Goal: Information Seeking & Learning: Learn about a topic

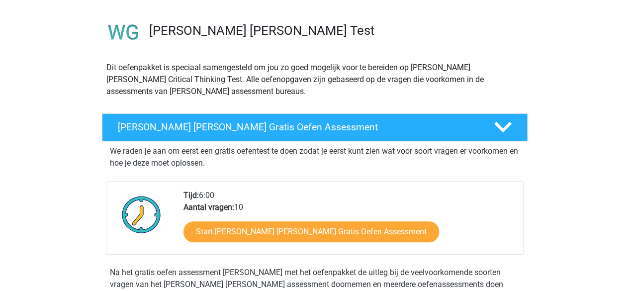
scroll to position [63, 0]
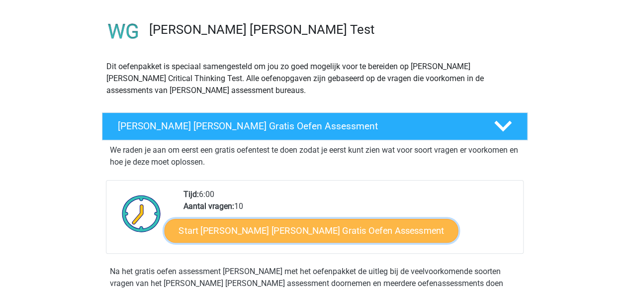
click at [358, 233] on link "Start Watson Glaser Gratis Oefen Assessment" at bounding box center [311, 231] width 294 height 24
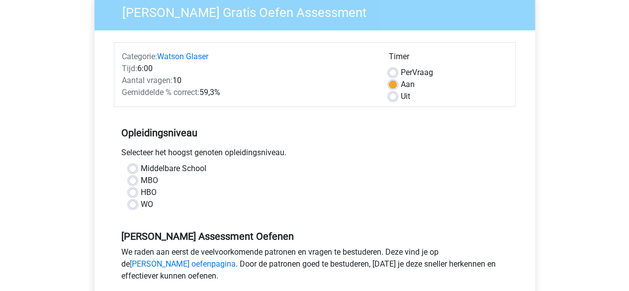
scroll to position [88, 0]
click at [147, 202] on label "WO" at bounding box center [147, 204] width 12 height 12
click at [137, 202] on input "WO" at bounding box center [133, 203] width 8 height 10
radio input "true"
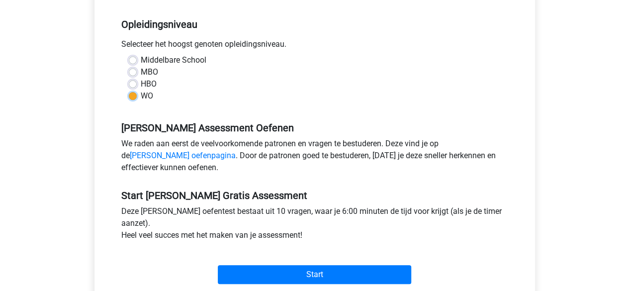
scroll to position [196, 0]
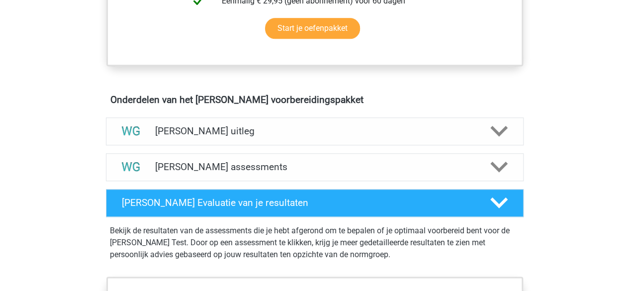
scroll to position [506, 0]
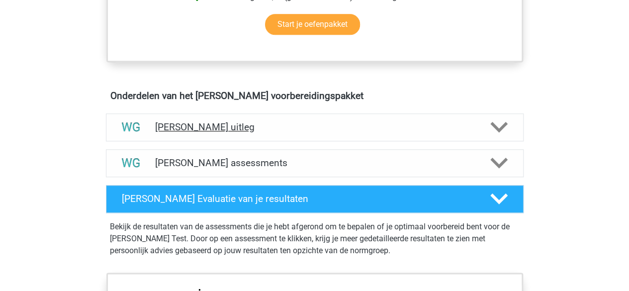
click at [499, 124] on icon at bounding box center [498, 126] width 17 height 17
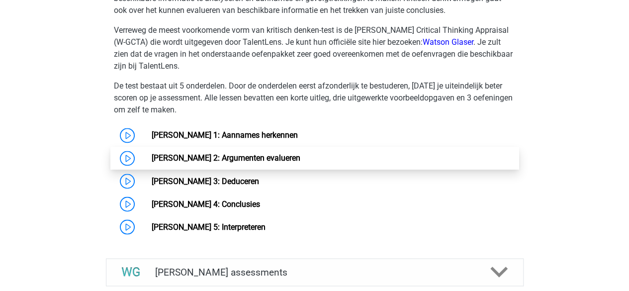
scroll to position [764, 0]
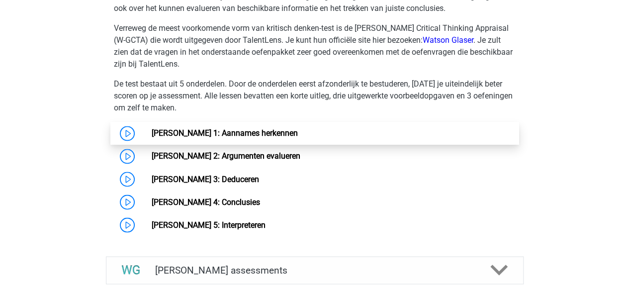
click at [152, 132] on link "[PERSON_NAME] 1: Aannames herkennen" at bounding box center [225, 132] width 146 height 9
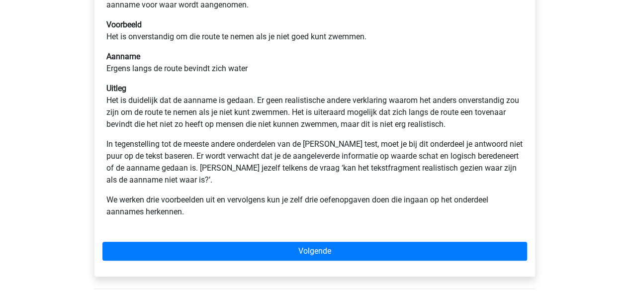
scroll to position [223, 0]
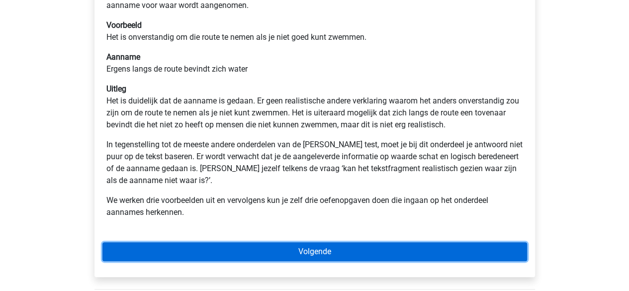
click at [348, 250] on link "Volgende" at bounding box center [314, 251] width 425 height 19
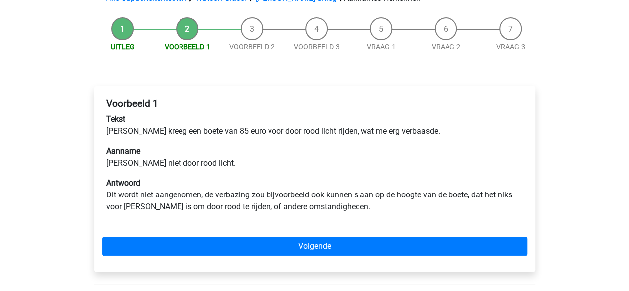
scroll to position [92, 0]
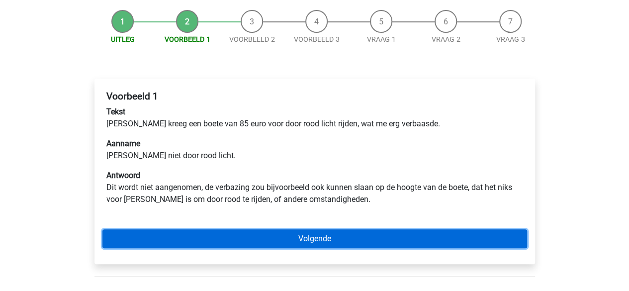
click at [333, 242] on link "Volgende" at bounding box center [314, 238] width 425 height 19
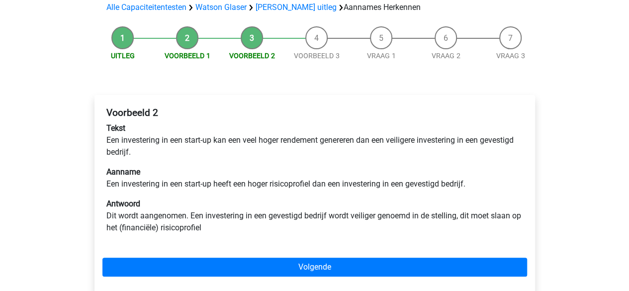
scroll to position [77, 0]
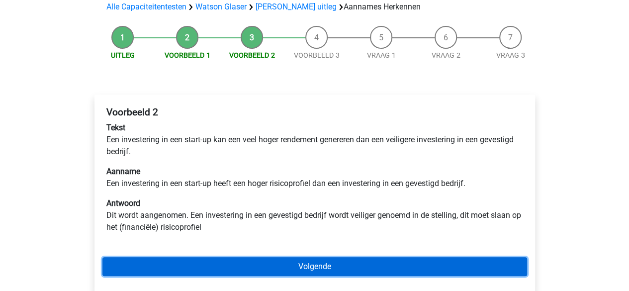
click at [396, 264] on link "Volgende" at bounding box center [314, 266] width 425 height 19
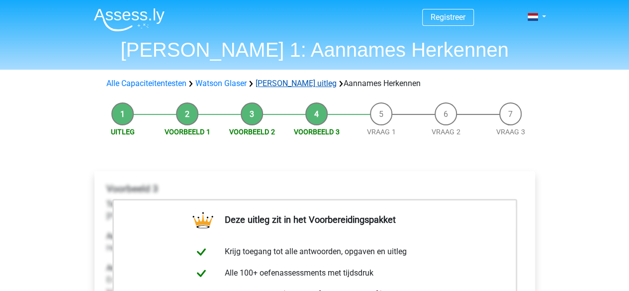
click at [285, 83] on link "[PERSON_NAME] uitleg" at bounding box center [296, 83] width 81 height 9
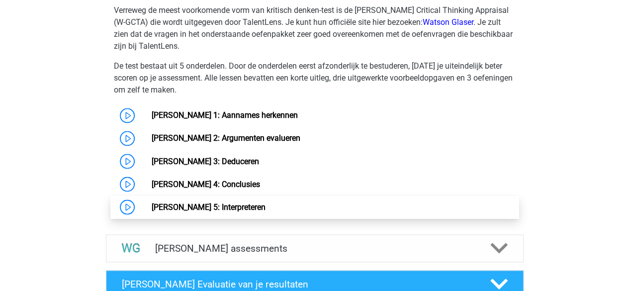
scroll to position [779, 0]
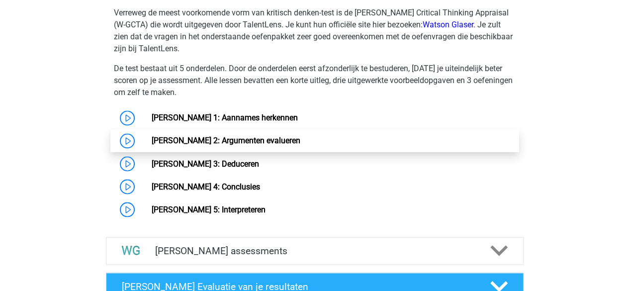
click at [300, 138] on link "[PERSON_NAME] 2: Argumenten evalueren" at bounding box center [226, 140] width 149 height 9
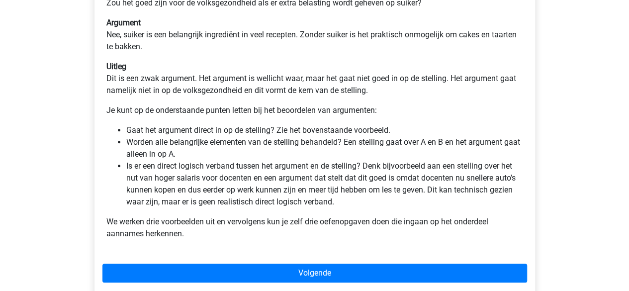
scroll to position [258, 0]
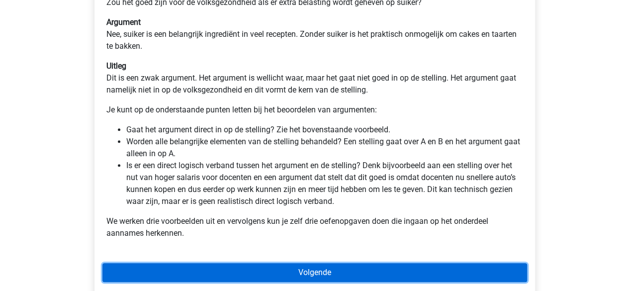
click at [409, 269] on link "Volgende" at bounding box center [314, 272] width 425 height 19
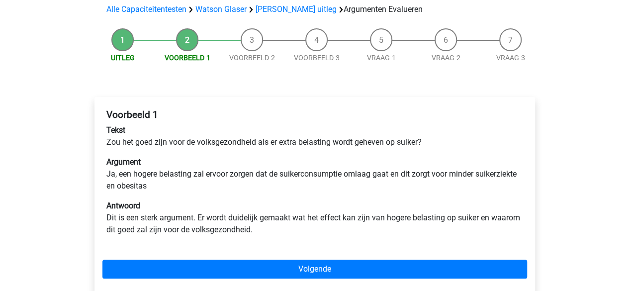
scroll to position [75, 0]
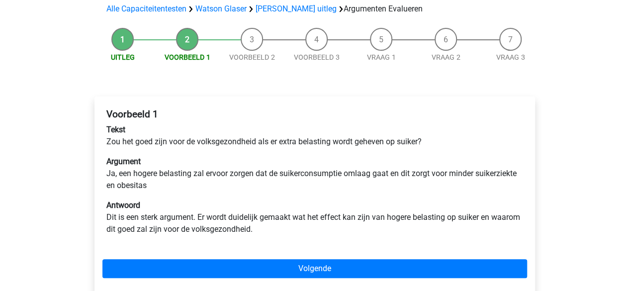
click at [434, 281] on div "Voorbeeld 1 Tekst Zou het goed zijn voor de volksgezondheid als er extra belast…" at bounding box center [314, 194] width 441 height 197
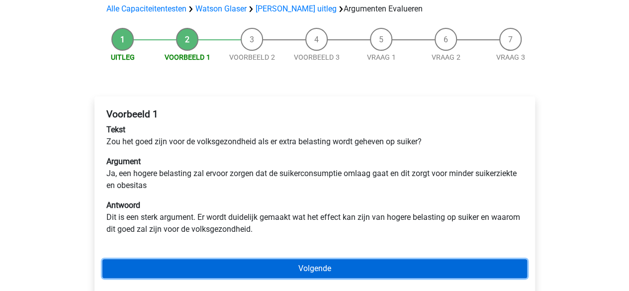
click at [428, 266] on link "Volgende" at bounding box center [314, 268] width 425 height 19
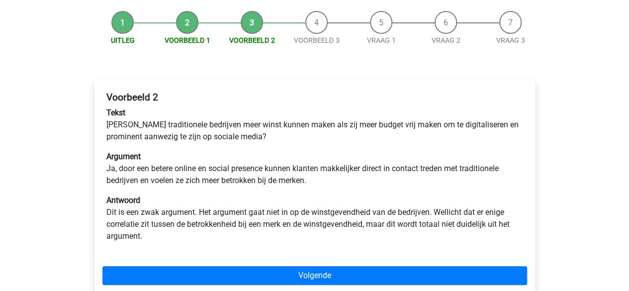
scroll to position [92, 0]
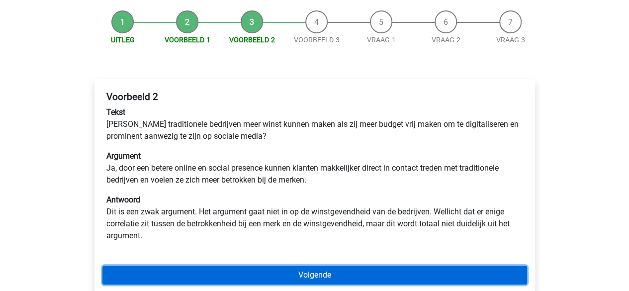
click at [411, 274] on link "Volgende" at bounding box center [314, 275] width 425 height 19
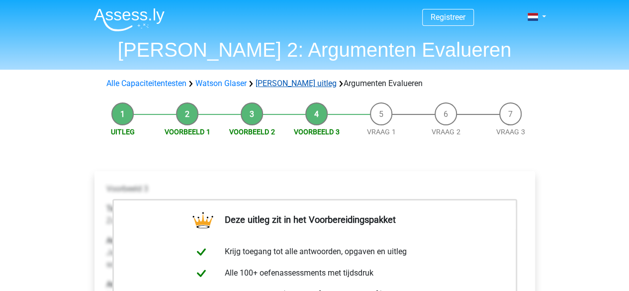
click at [293, 82] on link "[PERSON_NAME] uitleg" at bounding box center [296, 83] width 81 height 9
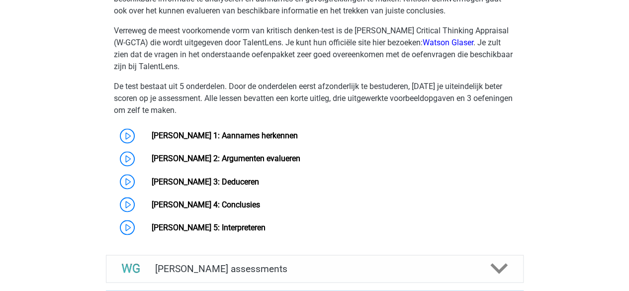
scroll to position [774, 0]
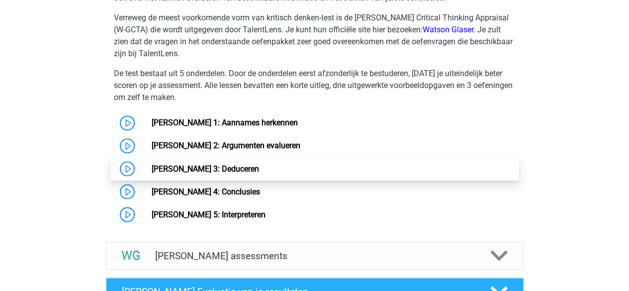
click at [259, 171] on link "Watson Glaser 3: Deduceren" at bounding box center [205, 168] width 107 height 9
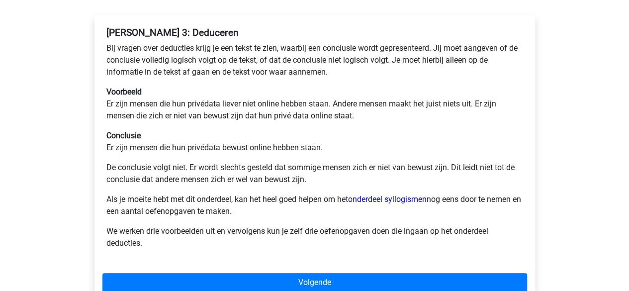
scroll to position [148, 0]
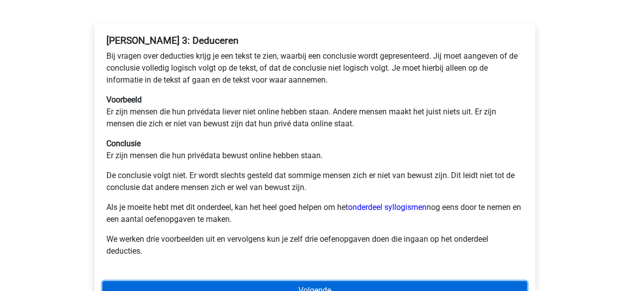
click at [384, 287] on link "Volgende" at bounding box center [314, 290] width 425 height 19
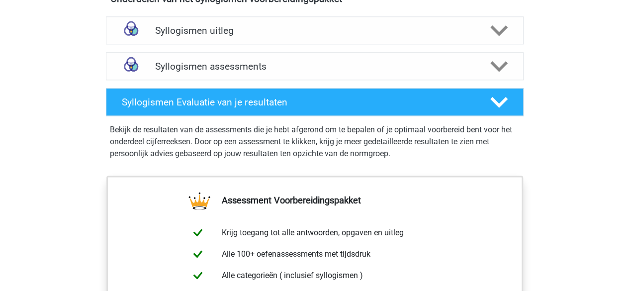
scroll to position [465, 0]
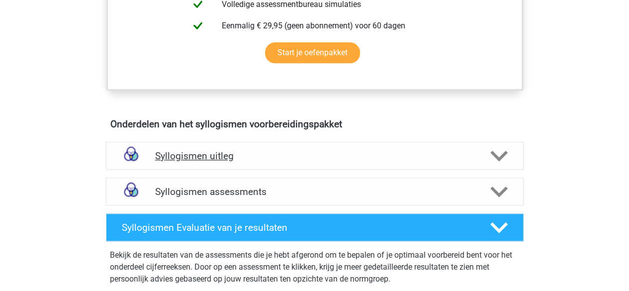
click at [435, 148] on div "Syllogismen uitleg" at bounding box center [315, 156] width 418 height 28
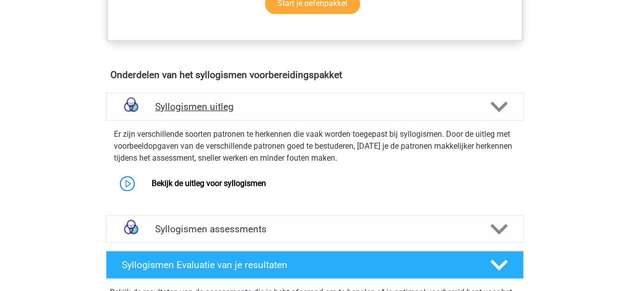
scroll to position [520, 0]
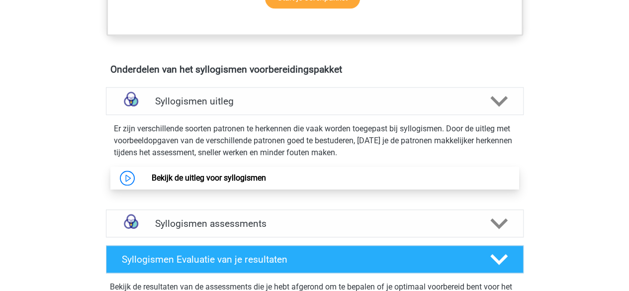
click at [266, 173] on link "Bekijk de uitleg voor syllogismen" at bounding box center [209, 177] width 114 height 9
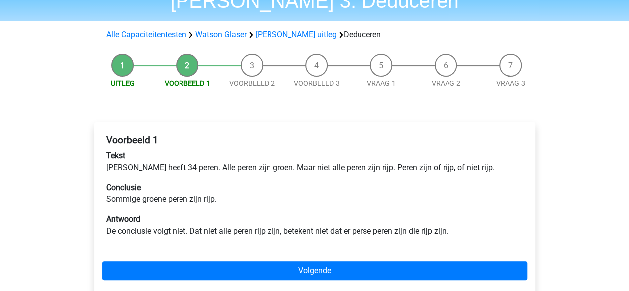
scroll to position [56, 0]
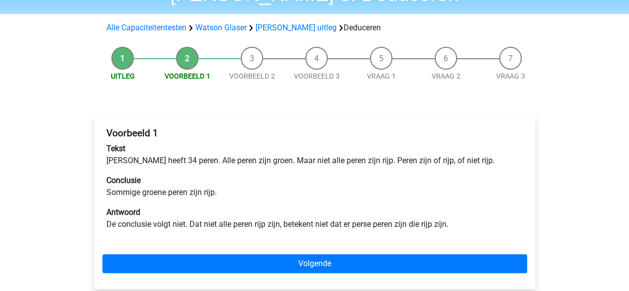
click at [439, 253] on div "Voorbeeld 1 Tekst Peter heeft 34 peren. Alle peren zijn groen. Maar niet alle p…" at bounding box center [314, 202] width 441 height 174
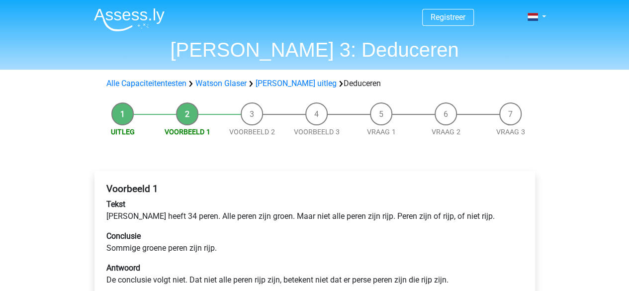
scroll to position [89, 0]
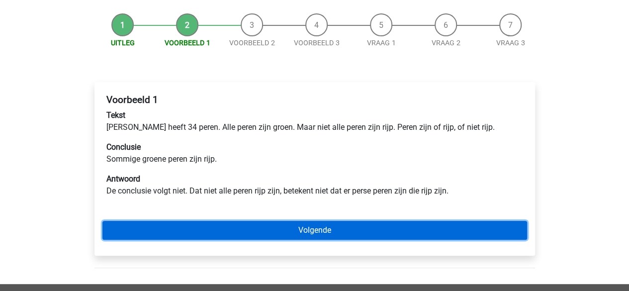
click at [320, 233] on link "Volgende" at bounding box center [314, 230] width 425 height 19
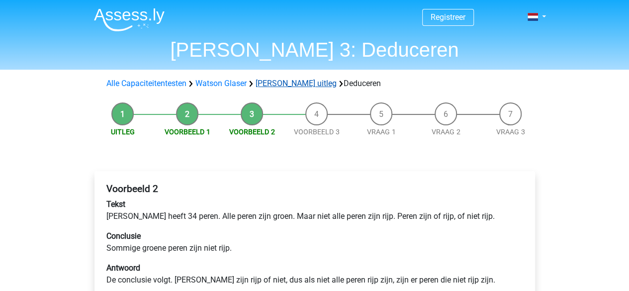
click at [293, 85] on link "Watson Glaser uitleg" at bounding box center [296, 83] width 81 height 9
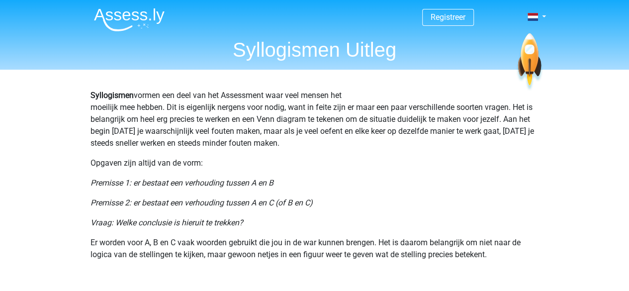
scroll to position [5, 0]
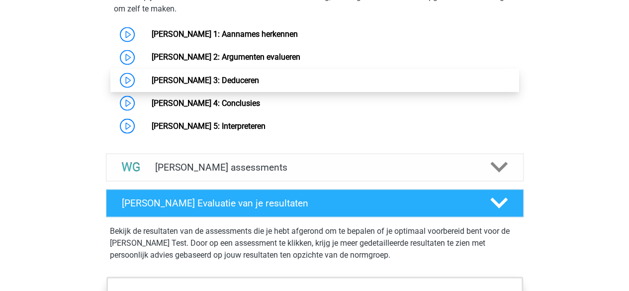
scroll to position [723, 0]
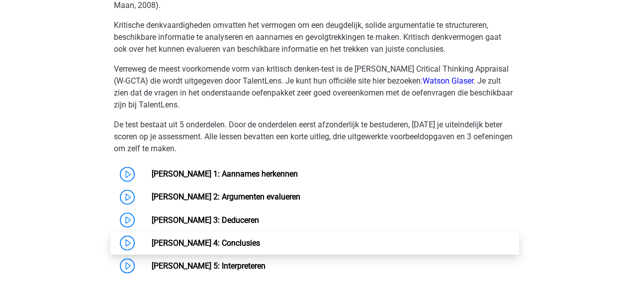
click at [260, 241] on link "[PERSON_NAME] 4: Conclusies" at bounding box center [206, 242] width 108 height 9
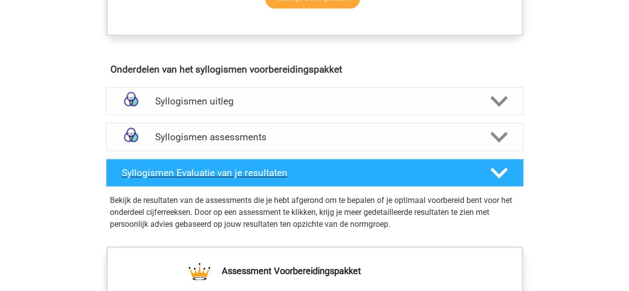
scroll to position [520, 0]
click at [248, 142] on div "Syllogismen assessments" at bounding box center [315, 137] width 418 height 28
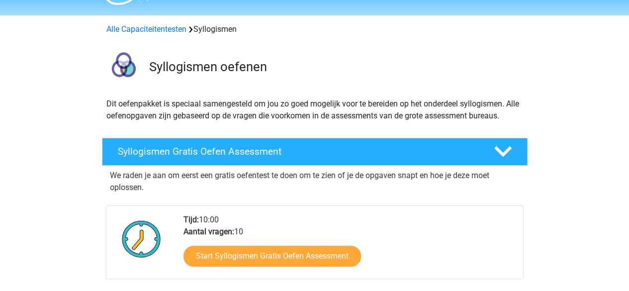
scroll to position [24, 0]
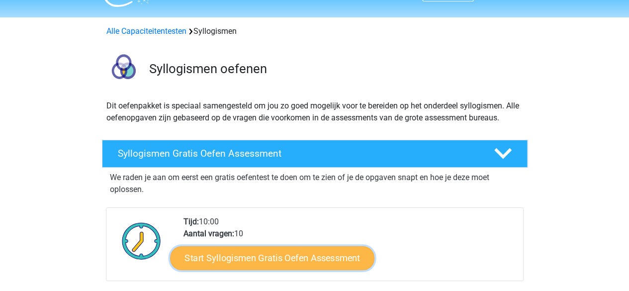
click at [260, 252] on link "Start Syllogismen Gratis Oefen Assessment" at bounding box center [272, 258] width 204 height 24
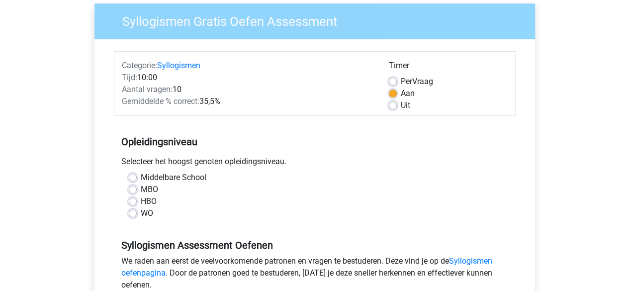
scroll to position [87, 0]
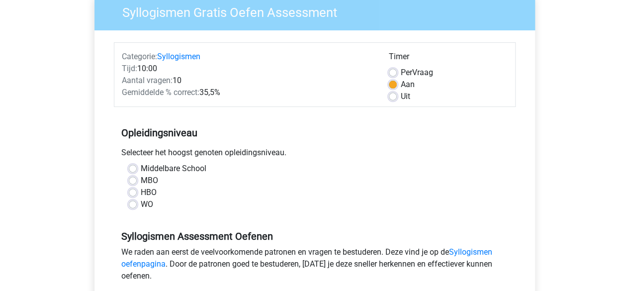
click at [142, 203] on label "WO" at bounding box center [147, 204] width 12 height 12
click at [137, 203] on input "WO" at bounding box center [133, 203] width 8 height 10
radio input "true"
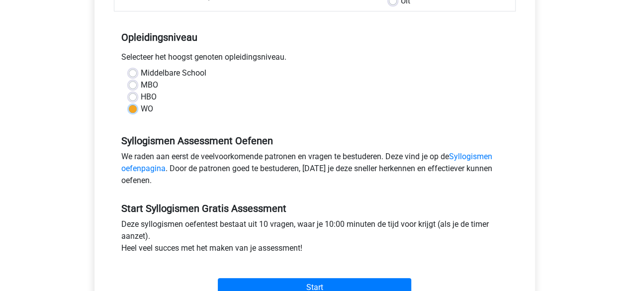
scroll to position [186, 0]
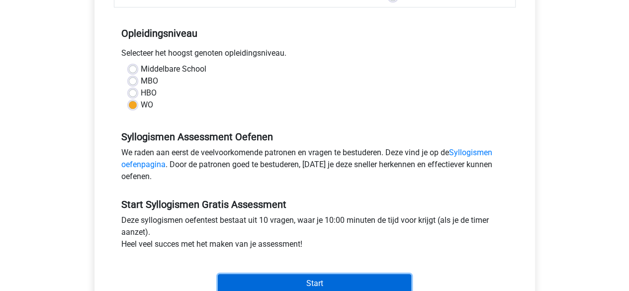
drag, startPoint x: 306, startPoint y: 276, endPoint x: 277, endPoint y: 276, distance: 29.3
click at [277, 276] on input "Start" at bounding box center [314, 283] width 193 height 19
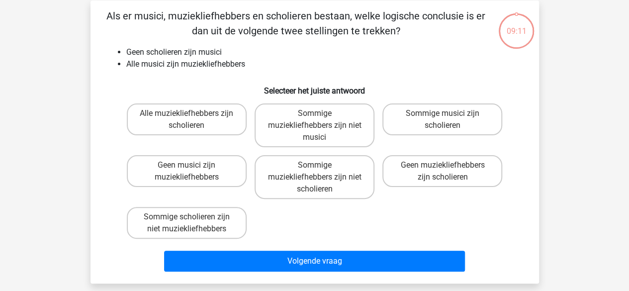
scroll to position [46, 0]
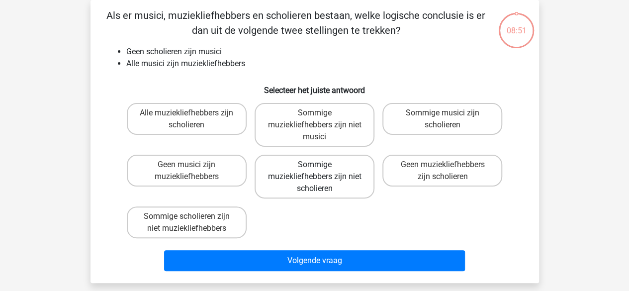
click at [338, 182] on label "Sommige muziekliefhebbers zijn niet scholieren" at bounding box center [315, 177] width 120 height 44
click at [321, 171] on input "Sommige muziekliefhebbers zijn niet scholieren" at bounding box center [317, 168] width 6 height 6
radio input "true"
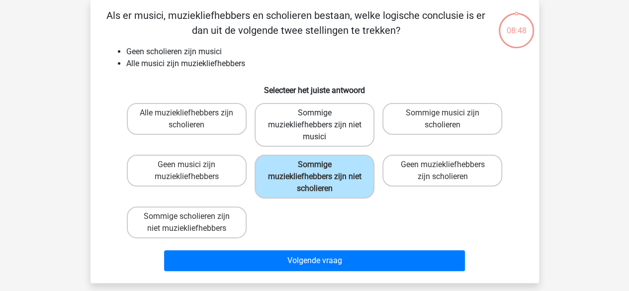
click at [337, 129] on label "Sommige muziekliefhebbers zijn niet musici" at bounding box center [315, 125] width 120 height 44
click at [321, 119] on input "Sommige muziekliefhebbers zijn niet musici" at bounding box center [317, 116] width 6 height 6
radio input "true"
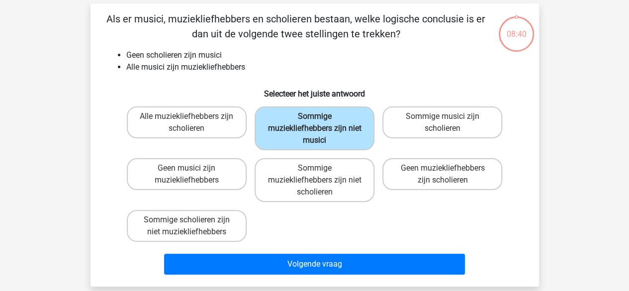
scroll to position [42, 0]
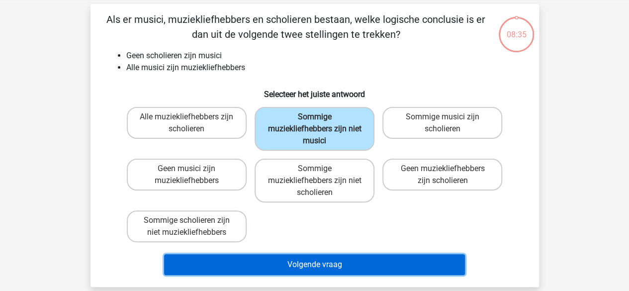
click at [336, 262] on button "Volgende vraag" at bounding box center [314, 264] width 301 height 21
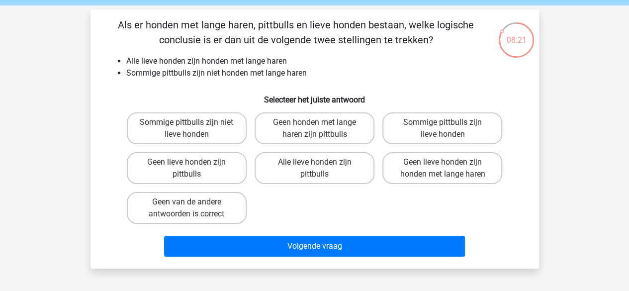
scroll to position [40, 0]
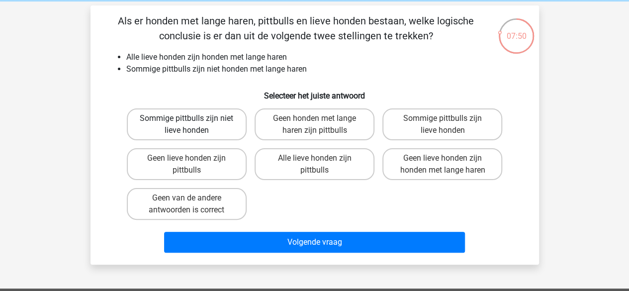
click at [232, 125] on label "Sommige pittbulls zijn niet lieve honden" at bounding box center [187, 124] width 120 height 32
click at [193, 125] on input "Sommige pittbulls zijn niet lieve honden" at bounding box center [189, 121] width 6 height 6
radio input "true"
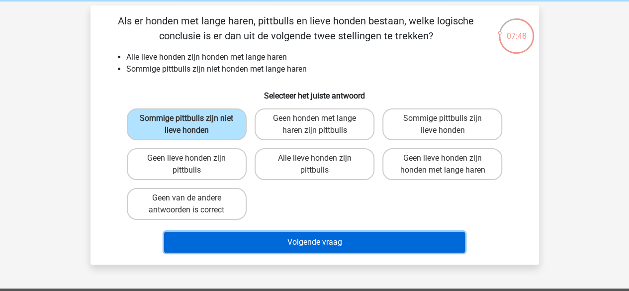
click at [343, 244] on button "Volgende vraag" at bounding box center [314, 242] width 301 height 21
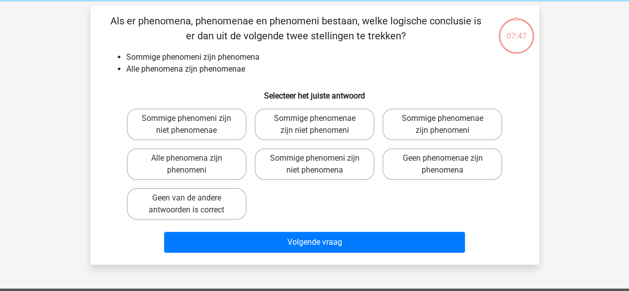
scroll to position [46, 0]
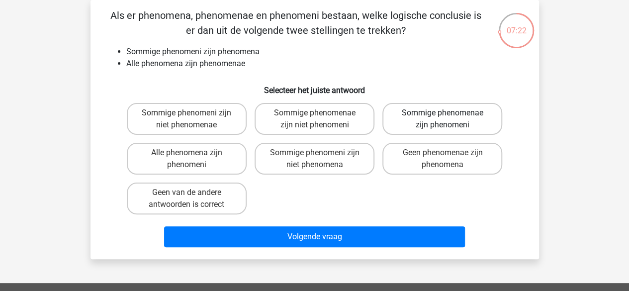
click at [490, 115] on label "Sommige phenomenae zijn phenomeni" at bounding box center [442, 119] width 120 height 32
click at [449, 115] on input "Sommige phenomenae zijn phenomeni" at bounding box center [446, 116] width 6 height 6
radio input "true"
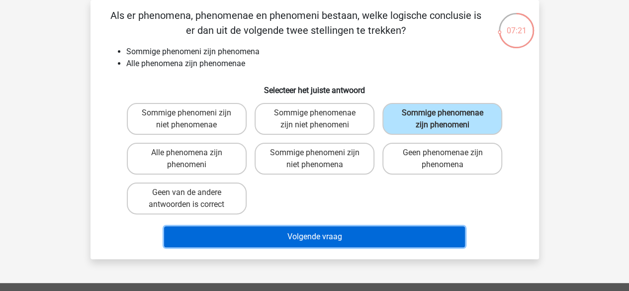
click at [315, 243] on button "Volgende vraag" at bounding box center [314, 236] width 301 height 21
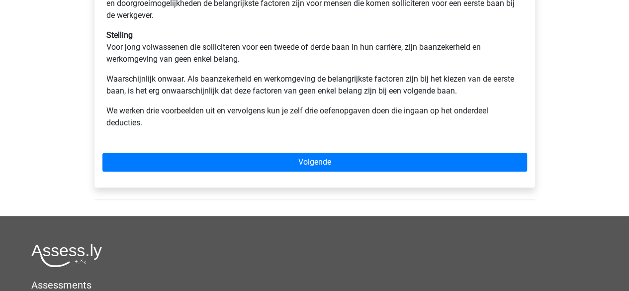
scroll to position [409, 0]
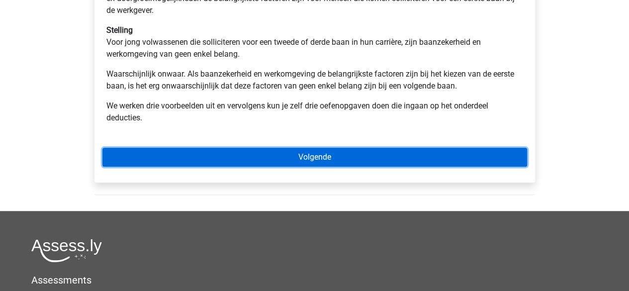
click at [356, 155] on link "Volgende" at bounding box center [314, 157] width 425 height 19
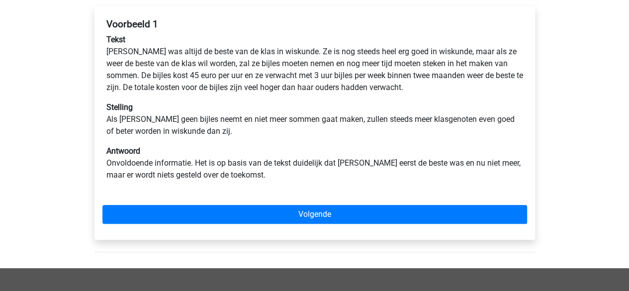
scroll to position [165, 0]
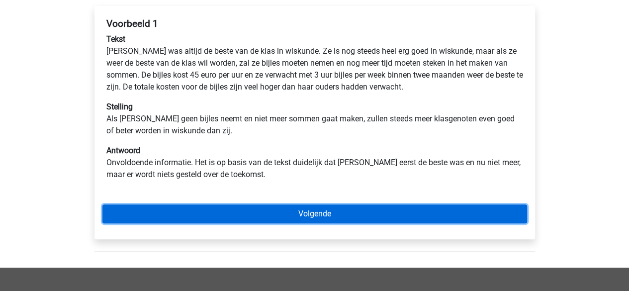
click at [363, 213] on link "Volgende" at bounding box center [314, 213] width 425 height 19
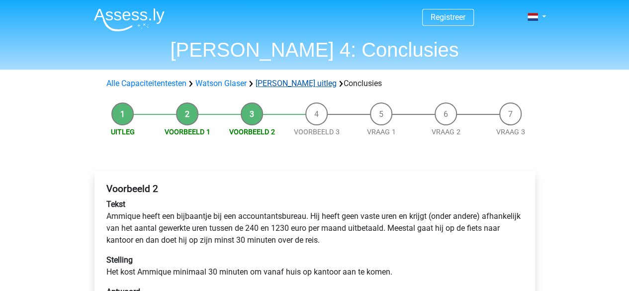
click at [297, 83] on link "[PERSON_NAME] uitleg" at bounding box center [296, 83] width 81 height 9
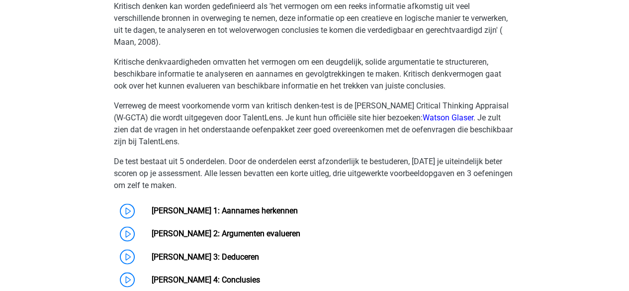
scroll to position [719, 0]
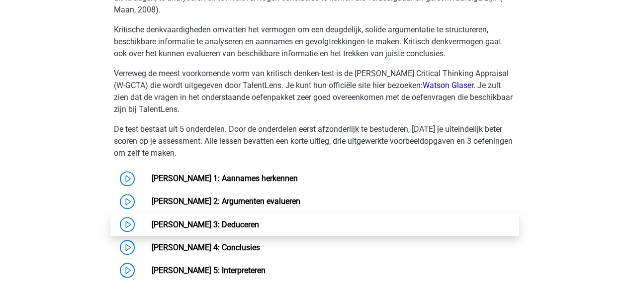
click at [259, 219] on link "[PERSON_NAME] 3: Deduceren" at bounding box center [205, 223] width 107 height 9
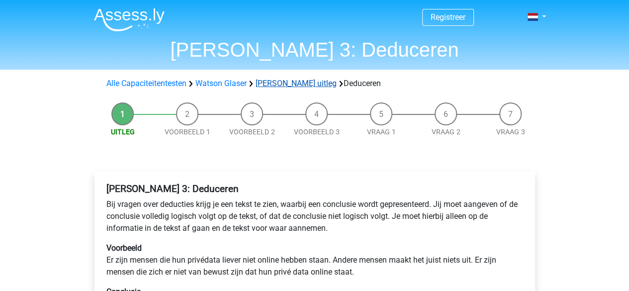
click at [294, 82] on link "Watson Glaser uitleg" at bounding box center [296, 83] width 81 height 9
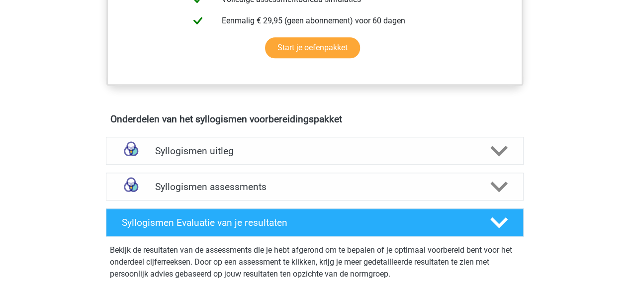
scroll to position [483, 0]
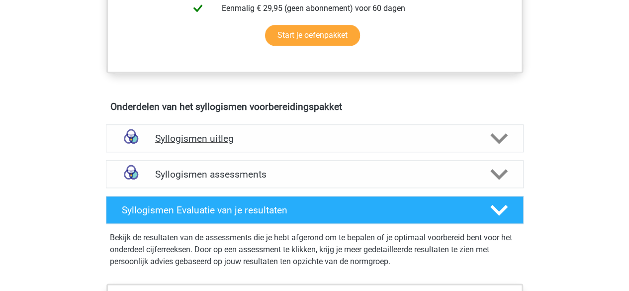
click at [274, 141] on h4 "Syllogismen uitleg" at bounding box center [314, 138] width 319 height 11
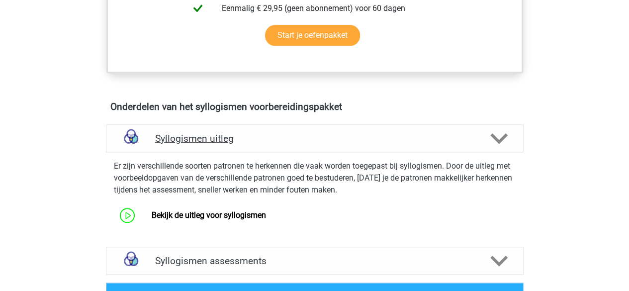
scroll to position [554, 0]
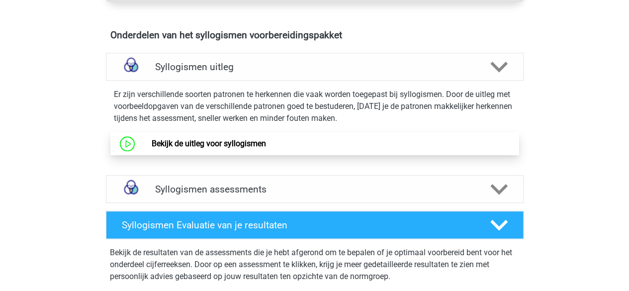
click at [225, 141] on link "Bekijk de uitleg voor syllogismen" at bounding box center [209, 143] width 114 height 9
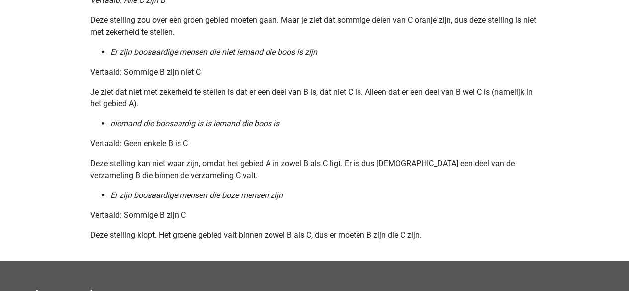
scroll to position [1220, 0]
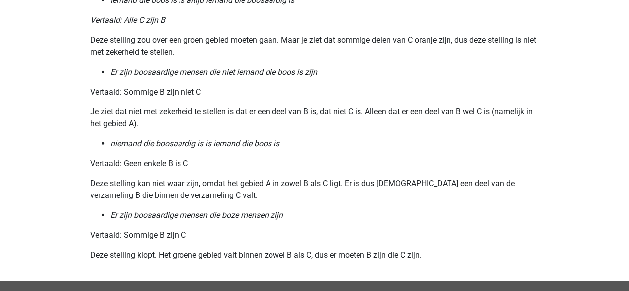
click at [312, 141] on li "niemand die boosaardig is is iemand die boos is" at bounding box center [324, 144] width 429 height 12
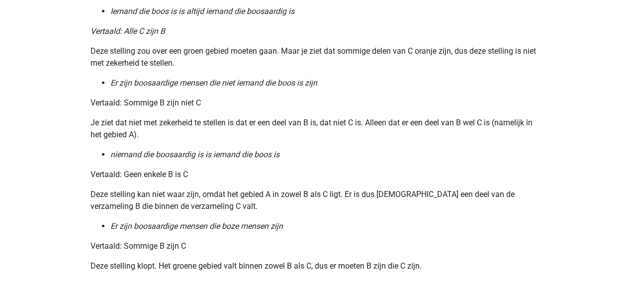
scroll to position [1210, 0]
click at [246, 193] on p "Deze stelling kan niet waar zijn, omdat het gebied A in zowel B als C ligt. Er …" at bounding box center [315, 199] width 449 height 24
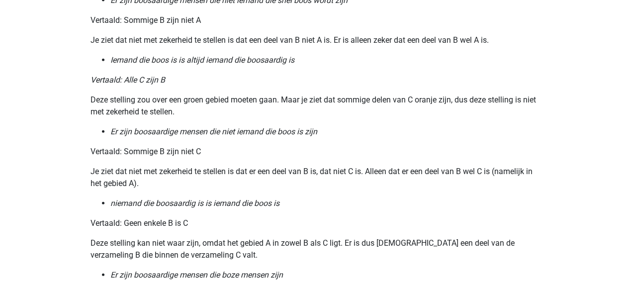
scroll to position [1109, 0]
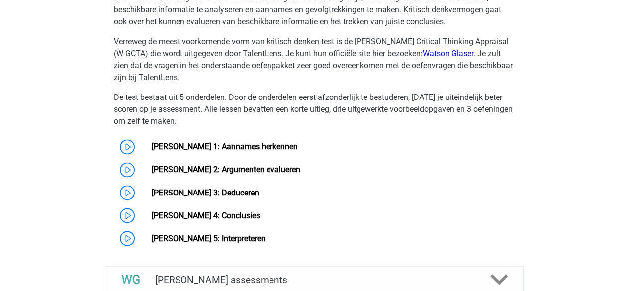
scroll to position [751, 0]
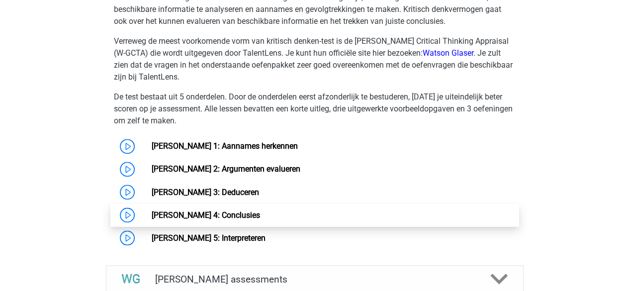
click at [260, 214] on link "Watson Glaser 4: Conclusies" at bounding box center [206, 214] width 108 height 9
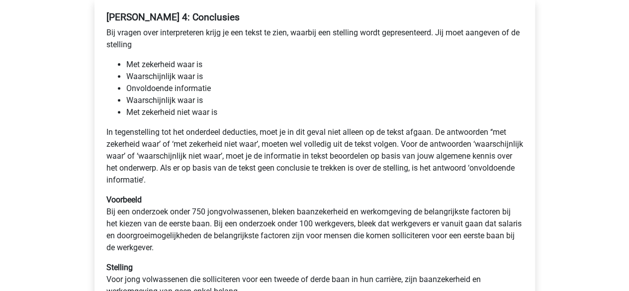
scroll to position [179, 0]
